Goal: Task Accomplishment & Management: Complete application form

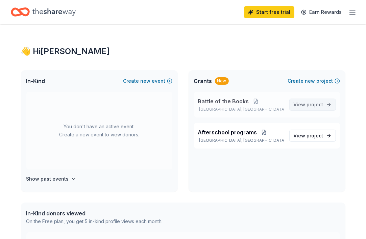
click at [302, 104] on span "View project" at bounding box center [309, 105] width 30 height 8
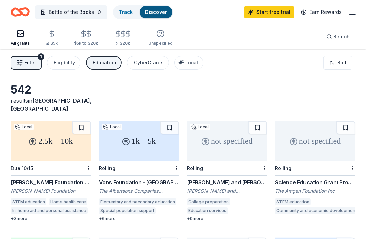
click at [127, 178] on div "Vons Foundation - Southern California" at bounding box center [139, 182] width 80 height 8
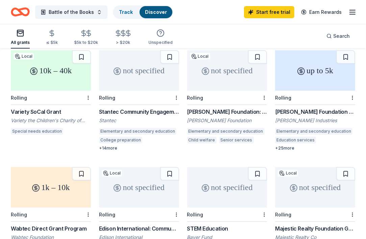
scroll to position [64, 0]
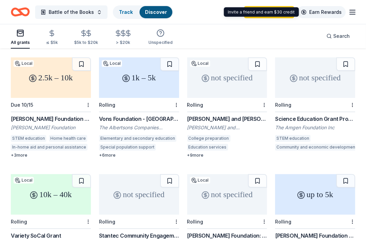
click at [319, 11] on link "Earn Rewards" at bounding box center [321, 12] width 49 height 12
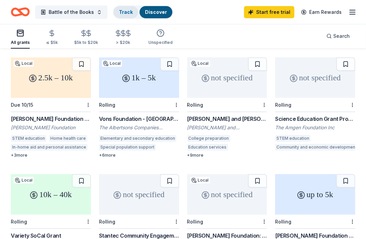
click at [122, 9] on link "Track" at bounding box center [126, 12] width 14 height 6
click at [93, 9] on button "Battle of the Books" at bounding box center [71, 12] width 72 height 14
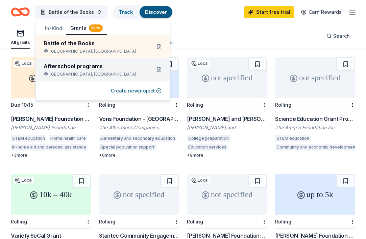
click at [101, 69] on div "Afterschool programs" at bounding box center [95, 66] width 102 height 8
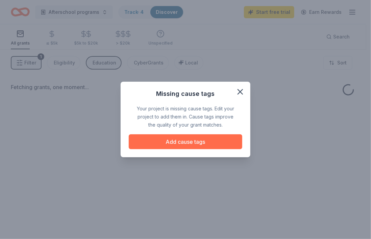
click at [184, 143] on button "Add cause tags" at bounding box center [186, 141] width 114 height 15
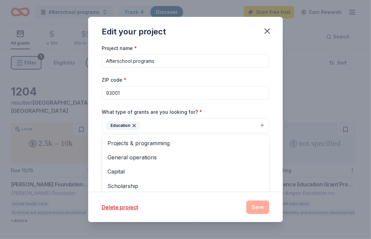
click at [163, 126] on button "Education" at bounding box center [186, 125] width 168 height 15
click at [260, 209] on div "Edit your project Project name * Afterschool programs ZIP code * 93001 What typ…" at bounding box center [185, 119] width 195 height 205
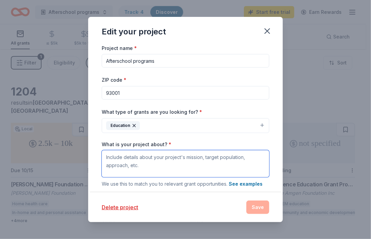
click at [183, 156] on textarea "What is your project about? *" at bounding box center [186, 163] width 168 height 27
type textarea "encourage reading"
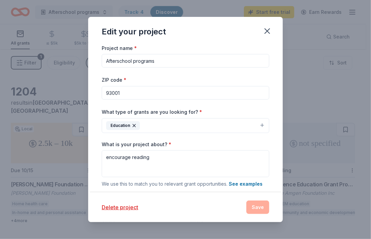
drag, startPoint x: 170, startPoint y: 65, endPoint x: 85, endPoint y: 66, distance: 85.2
click at [85, 66] on div "Edit your project Project name * Afterschool programs ZIP code * 93001 What typ…" at bounding box center [185, 119] width 371 height 239
type input "a"
type input "Battle of the Books"
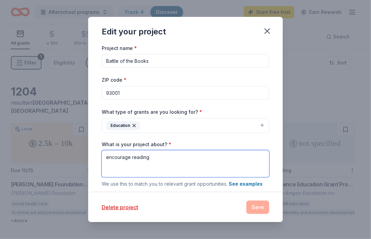
click at [156, 161] on textarea "encourage reading" at bounding box center [186, 163] width 168 height 27
drag, startPoint x: 156, startPoint y: 161, endPoint x: 101, endPoint y: 155, distance: 56.0
click at [101, 155] on div "Project name * Battle of the Books ZIP code * 93001 What type of grants are you…" at bounding box center [185, 118] width 195 height 149
paste textarea "Starting a Battle of the Books program in elementary school is a great idea bec…"
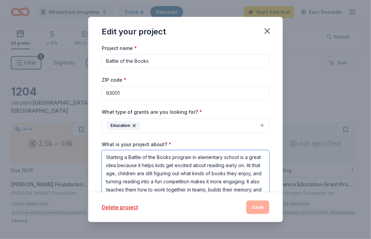
scroll to position [18, 0]
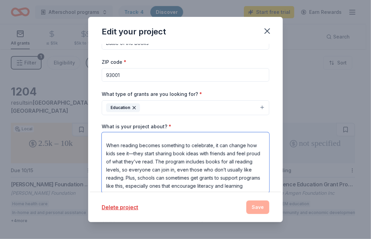
type textarea "Starting a Battle of the Books program in elementary school is a great idea bec…"
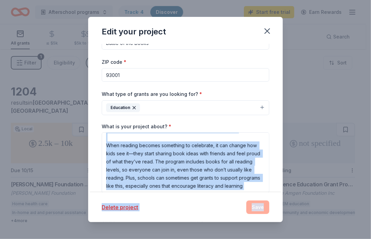
drag, startPoint x: 284, startPoint y: 129, endPoint x: 272, endPoint y: 188, distance: 60.1
click at [272, 188] on div "Edit your project Project name * Battle of the Books ZIP code * 93001 What type…" at bounding box center [185, 119] width 371 height 239
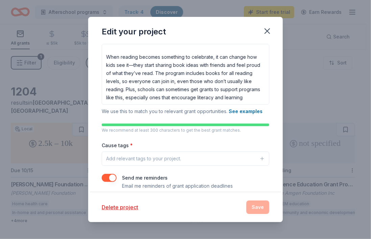
scroll to position [115, 0]
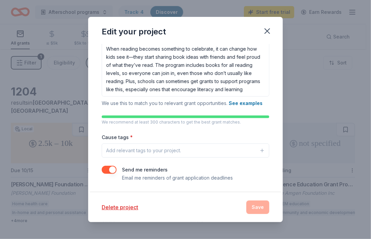
click at [236, 144] on button "Add relevant tags to your project." at bounding box center [186, 151] width 168 height 14
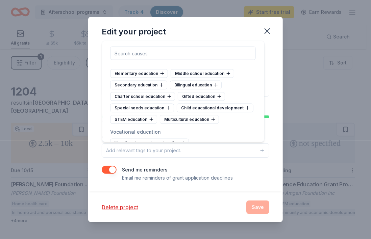
scroll to position [316, 0]
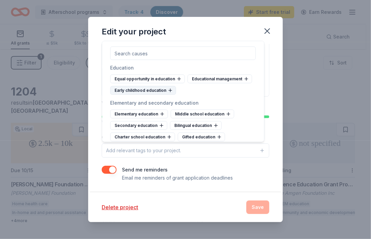
click at [176, 95] on div "Early childhood education" at bounding box center [144, 90] width 66 height 9
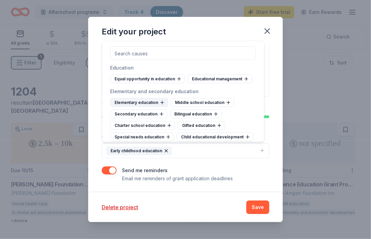
click at [149, 107] on div "Elementary education" at bounding box center [140, 102] width 58 height 9
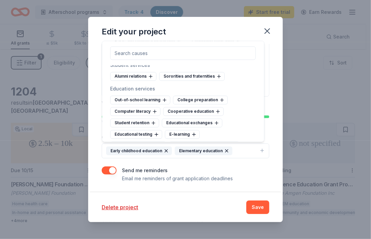
scroll to position [609, 0]
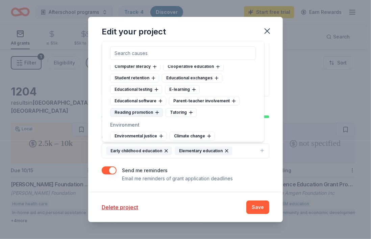
click at [122, 117] on div "Reading promotion" at bounding box center [137, 112] width 53 height 9
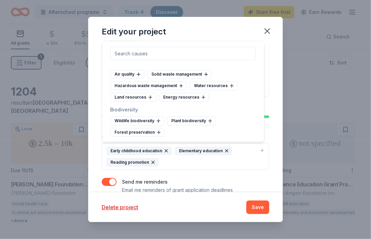
scroll to position [699, 0]
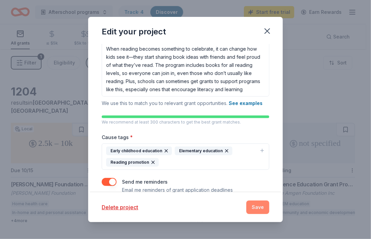
click at [259, 205] on button "Save" at bounding box center [257, 208] width 23 height 14
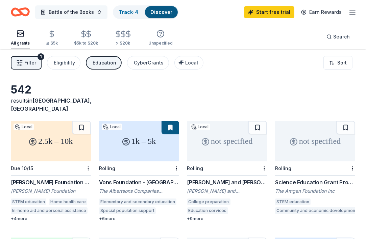
click at [65, 11] on span "Battle of the Books" at bounding box center [71, 12] width 45 height 8
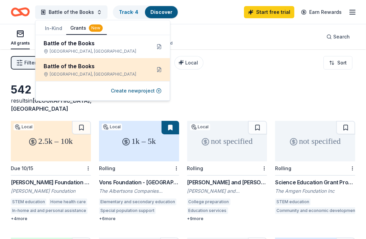
click at [72, 69] on div "Battle of the Books" at bounding box center [95, 66] width 102 height 8
click at [130, 69] on div "Battle of the Books" at bounding box center [95, 66] width 102 height 8
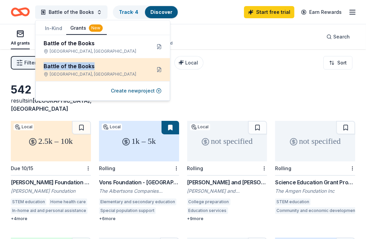
drag, startPoint x: 130, startPoint y: 69, endPoint x: 88, endPoint y: 71, distance: 42.3
click at [88, 71] on div "Battle of the Books Ventura, CA" at bounding box center [95, 69] width 102 height 15
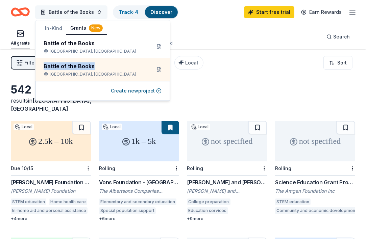
click at [70, 12] on span "Battle of the Books" at bounding box center [71, 12] width 45 height 8
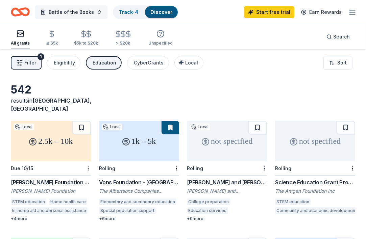
click at [97, 15] on button "Battle of the Books" at bounding box center [71, 12] width 72 height 14
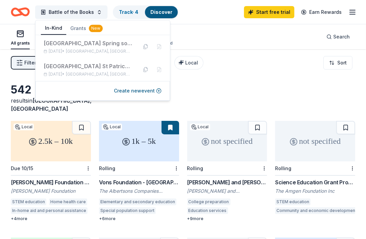
click at [57, 28] on button "In-Kind" at bounding box center [53, 28] width 25 height 13
click at [24, 39] on div "All grants" at bounding box center [20, 38] width 19 height 16
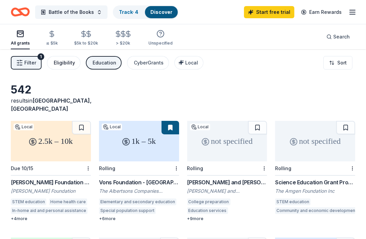
click at [54, 68] on button "Eligibility" at bounding box center [63, 63] width 33 height 14
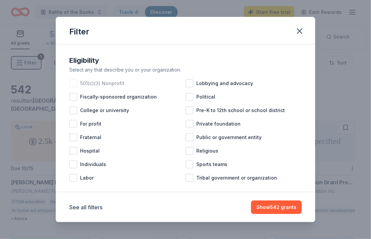
click at [72, 83] on div at bounding box center [73, 83] width 8 height 8
click at [301, 33] on icon "button" at bounding box center [299, 30] width 9 height 9
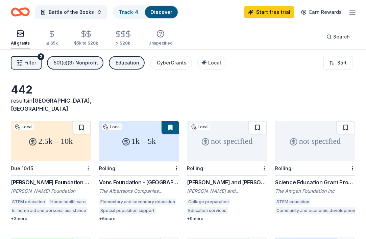
click at [20, 15] on icon "Home" at bounding box center [17, 11] width 10 height 7
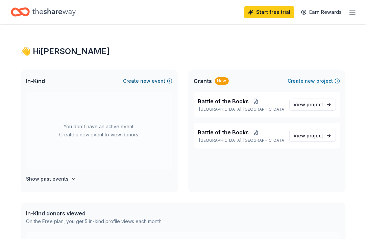
click at [151, 80] on span "new" at bounding box center [146, 81] width 10 height 8
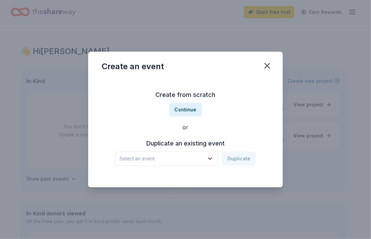
click at [154, 150] on div "Duplicate an existing event Select an event Duplicate" at bounding box center [186, 152] width 168 height 28
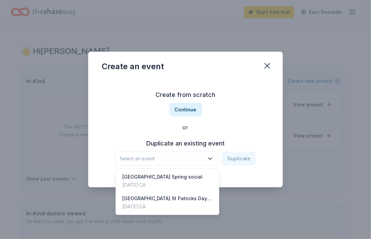
click at [151, 157] on span "Select an event" at bounding box center [162, 159] width 84 height 8
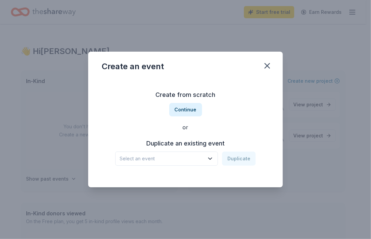
click at [150, 158] on span "Select an event" at bounding box center [162, 159] width 84 height 8
click at [184, 113] on button "Continue" at bounding box center [185, 110] width 33 height 14
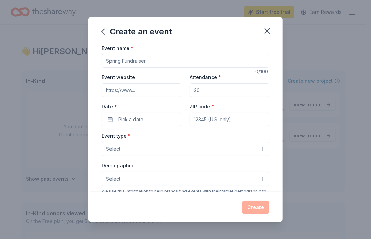
click at [158, 66] on input "Event name *" at bounding box center [186, 61] width 168 height 14
type input "Battle of the Books"
click at [133, 147] on button "Select" at bounding box center [186, 149] width 168 height 14
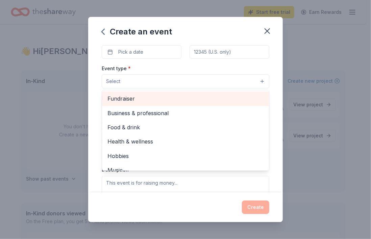
click at [182, 100] on span "Fundraiser" at bounding box center [185, 98] width 156 height 9
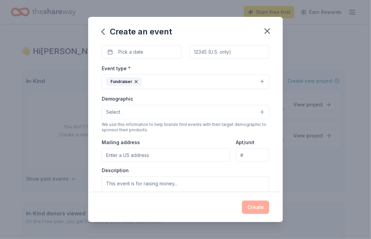
click at [136, 82] on icon "button" at bounding box center [135, 81] width 5 height 5
click at [269, 31] on icon "button" at bounding box center [267, 30] width 9 height 9
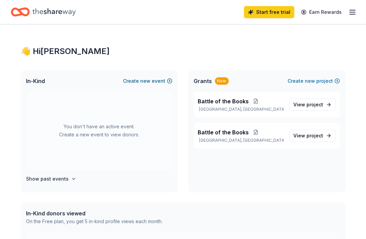
click at [145, 80] on span "new" at bounding box center [146, 81] width 10 height 8
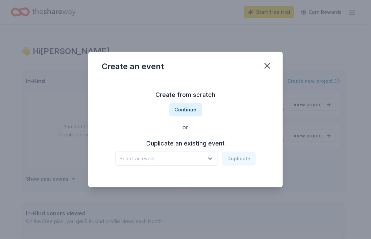
click at [207, 158] on button "Select an event" at bounding box center [166, 159] width 103 height 14
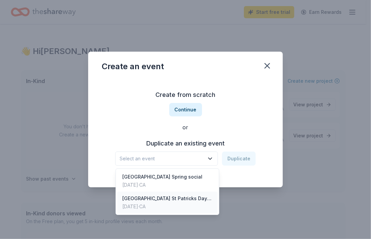
click at [166, 201] on div "[GEOGRAPHIC_DATA] St Patricks Day [DATE]" at bounding box center [168, 199] width 90 height 8
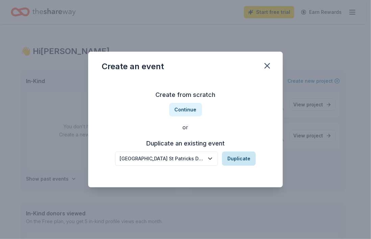
click at [234, 161] on button "Duplicate" at bounding box center [239, 159] width 34 height 14
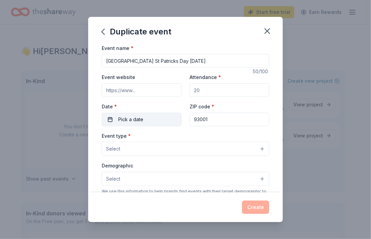
click at [151, 122] on button "Pick a date" at bounding box center [142, 120] width 80 height 14
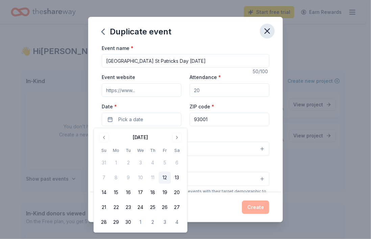
click at [265, 30] on icon "button" at bounding box center [267, 30] width 9 height 9
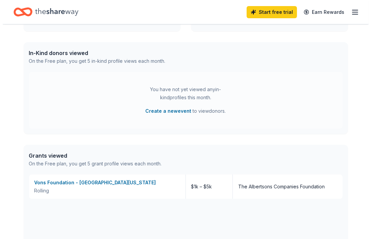
scroll to position [54, 0]
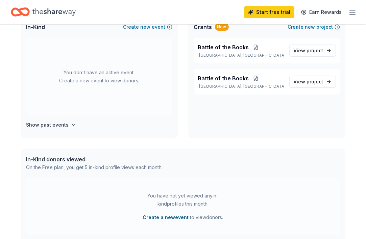
click at [165, 217] on button "Create a new event" at bounding box center [166, 218] width 46 height 8
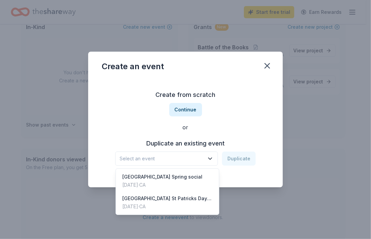
click at [198, 165] on button "Select an event" at bounding box center [166, 159] width 103 height 14
click at [168, 202] on div "[GEOGRAPHIC_DATA] St Patricks Day [DATE]" at bounding box center [168, 199] width 90 height 8
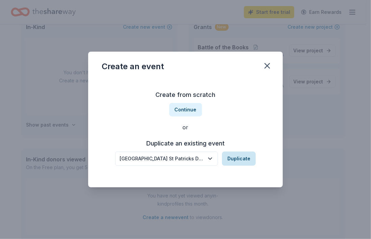
click at [238, 158] on button "Duplicate" at bounding box center [239, 159] width 34 height 14
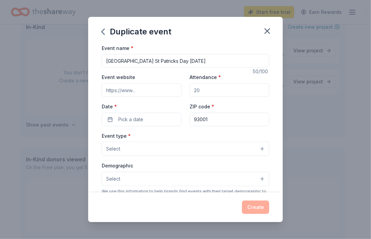
click at [138, 93] on input "Event website" at bounding box center [142, 90] width 80 height 14
type input "https://lincoln.venturausd.org/"
click at [202, 92] on input "Attendance *" at bounding box center [230, 90] width 80 height 14
drag, startPoint x: 202, startPoint y: 92, endPoint x: 176, endPoint y: 90, distance: 26.1
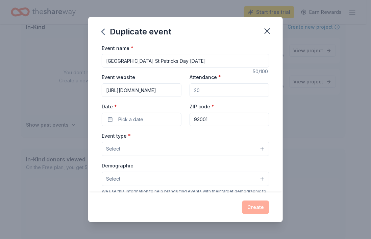
click at [176, 90] on div "Event website https://lincoln.venturausd.org/ Attendance * Date * Pick a date Z…" at bounding box center [186, 99] width 168 height 53
type input "1000"
click at [131, 128] on div "Event name * Lincoln Elementary School St Patricks Day Carnival 50 /100 Event w…" at bounding box center [186, 200] width 168 height 312
click at [142, 120] on span "Pick a date" at bounding box center [130, 120] width 25 height 8
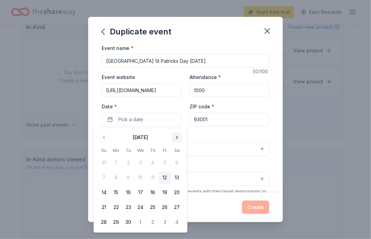
click at [176, 134] on button "Go to next month" at bounding box center [176, 137] width 9 height 9
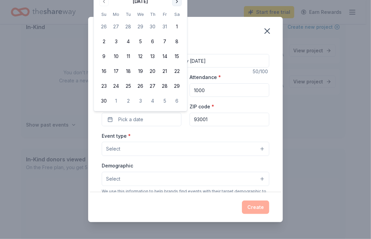
click at [174, 3] on button "Go to next month" at bounding box center [176, 1] width 9 height 9
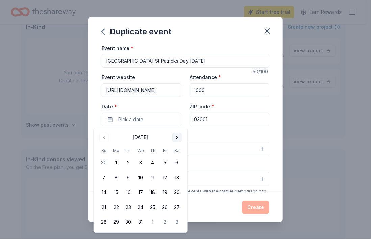
click at [178, 136] on button "Go to next month" at bounding box center [176, 137] width 9 height 9
click at [177, 139] on button "Go to next month" at bounding box center [176, 137] width 9 height 9
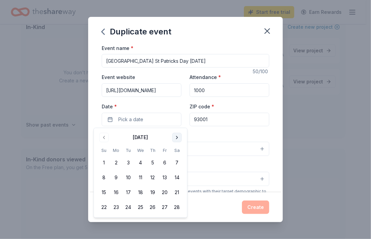
click at [177, 139] on button "Go to next month" at bounding box center [176, 137] width 9 height 9
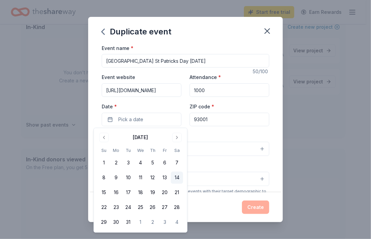
click at [176, 179] on button "14" at bounding box center [177, 178] width 12 height 12
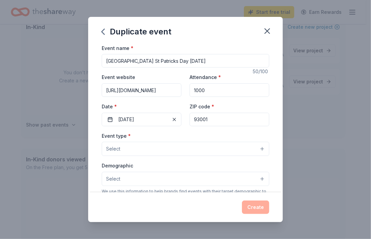
click at [214, 133] on div "Event type * Select" at bounding box center [186, 144] width 168 height 25
click at [173, 146] on button "Select" at bounding box center [186, 149] width 168 height 14
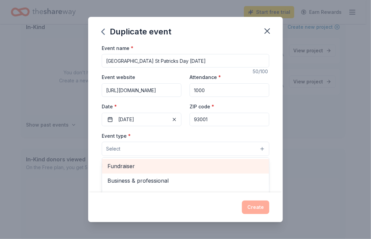
click at [143, 162] on span "Fundraiser" at bounding box center [185, 166] width 156 height 9
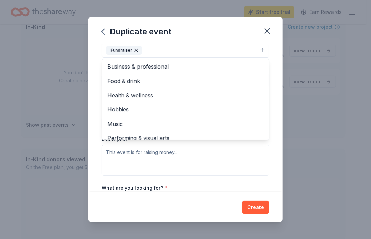
scroll to position [0, 0]
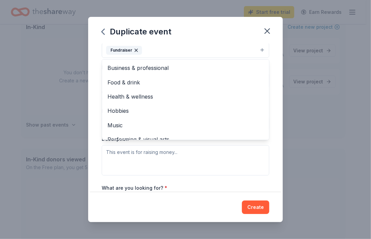
click at [173, 147] on div "Event type * Fundraiser Business & professional Food & drink Health & wellness …" at bounding box center [186, 104] width 168 height 143
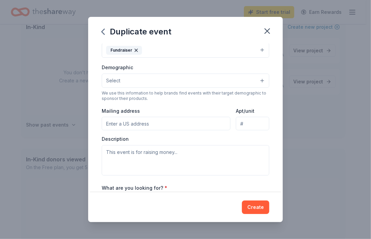
scroll to position [98, 0]
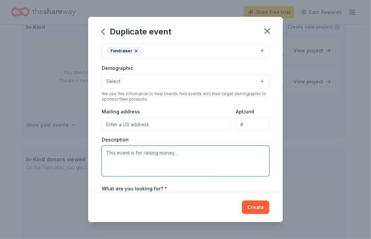
click at [145, 156] on textarea at bounding box center [186, 161] width 168 height 30
paste textarea "Starting a Battle of the Books program in elementary school is a great idea bec…"
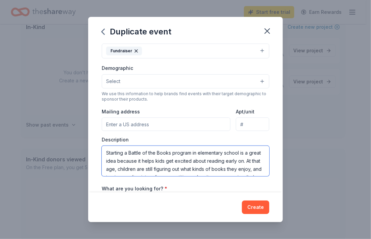
scroll to position [93, 0]
type textarea "Starting a Battle of the Books program in elementary school is a great idea bec…"
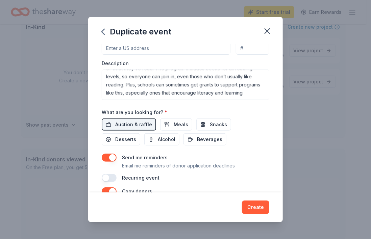
scroll to position [189, 0]
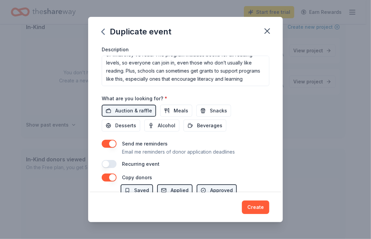
click at [110, 165] on button "button" at bounding box center [109, 164] width 15 height 8
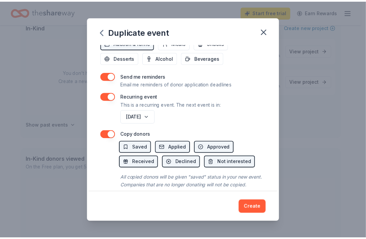
scroll to position [270, 0]
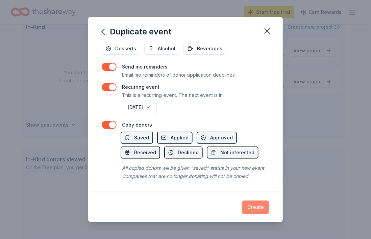
click at [251, 209] on button "Create" at bounding box center [255, 208] width 27 height 14
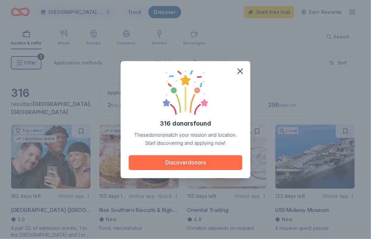
click at [160, 161] on button "Discover donors" at bounding box center [186, 162] width 114 height 15
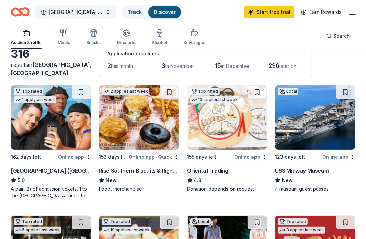
scroll to position [38, 0]
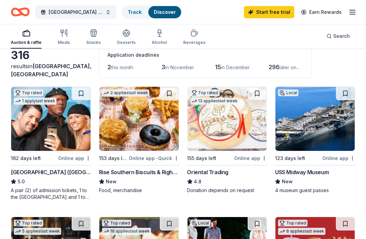
click at [250, 156] on div "Online app" at bounding box center [250, 158] width 33 height 8
click at [106, 9] on button "[GEOGRAPHIC_DATA] St Patricks Day [DATE]" at bounding box center [75, 12] width 81 height 14
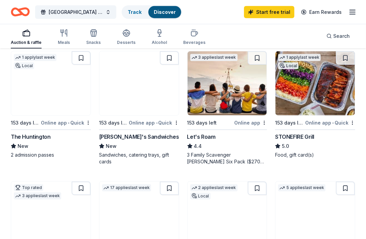
scroll to position [539, 0]
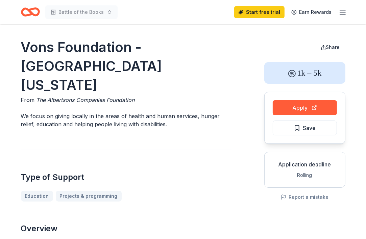
click at [287, 107] on button "Apply" at bounding box center [305, 107] width 64 height 15
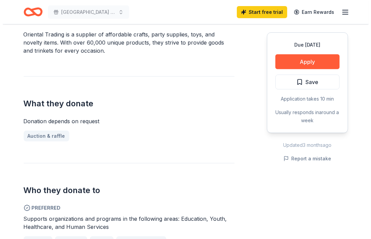
scroll to position [212, 0]
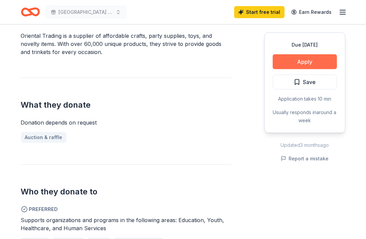
click at [319, 63] on button "Apply" at bounding box center [305, 61] width 64 height 15
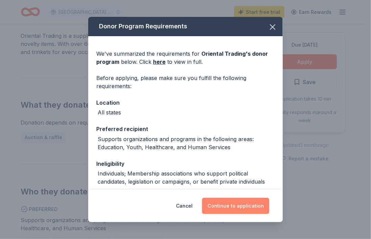
click at [248, 211] on button "Continue to application" at bounding box center [235, 206] width 67 height 16
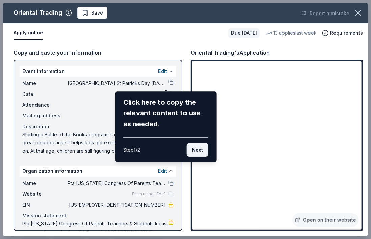
click at [200, 151] on button "Next" at bounding box center [198, 150] width 22 height 14
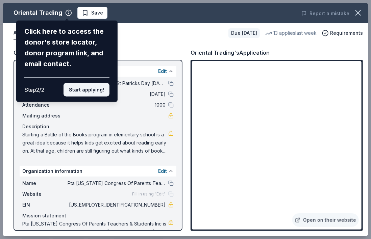
click at [91, 92] on button "Start applying!" at bounding box center [87, 90] width 46 height 14
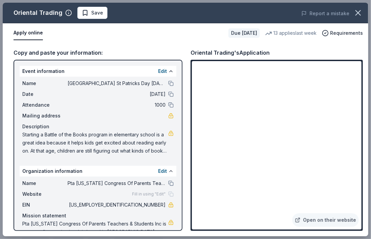
drag, startPoint x: 180, startPoint y: 93, endPoint x: 182, endPoint y: 129, distance: 36.2
click at [182, 129] on div "Oriental Trading Save Report a mistake Apply online Due [DATE] 13 applies last …" at bounding box center [186, 120] width 366 height 234
click at [335, 219] on div "Oriental Trading Save Report a mistake Apply online Due [DATE] 13 applies last …" at bounding box center [186, 120] width 366 height 234
